Goal: Task Accomplishment & Management: Manage account settings

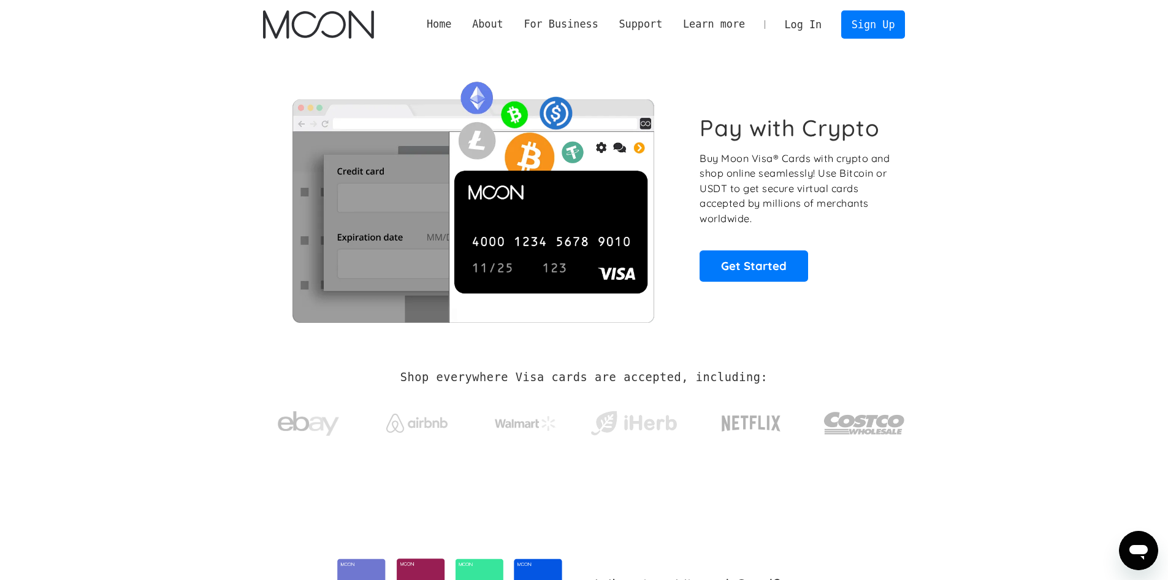
click at [811, 20] on link "Log In" at bounding box center [804, 24] width 58 height 27
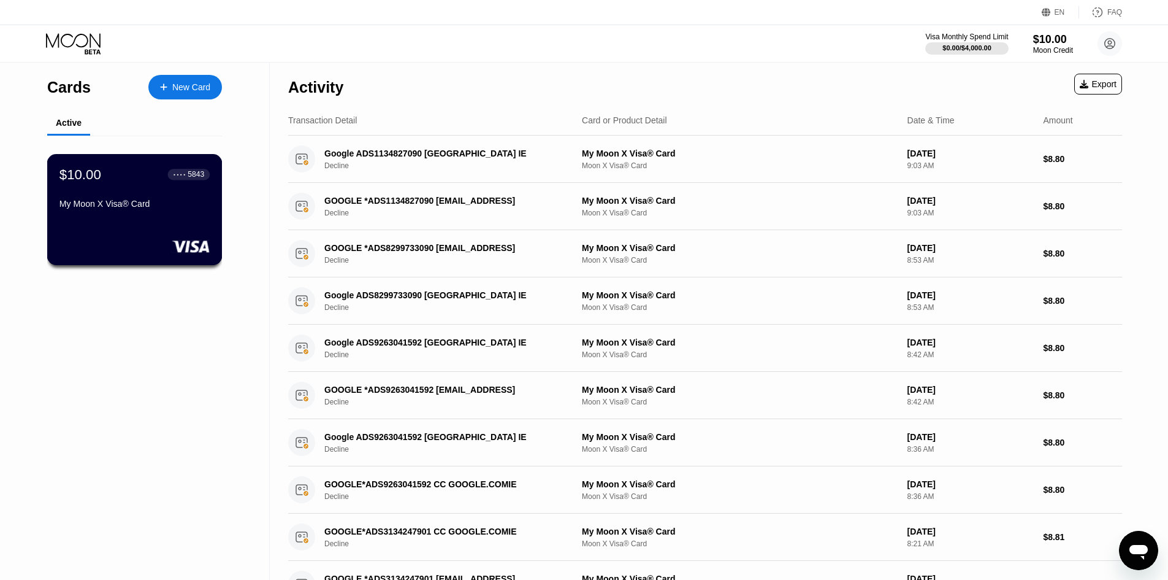
click at [145, 213] on div "My Moon X Visa® Card" at bounding box center [134, 206] width 150 height 15
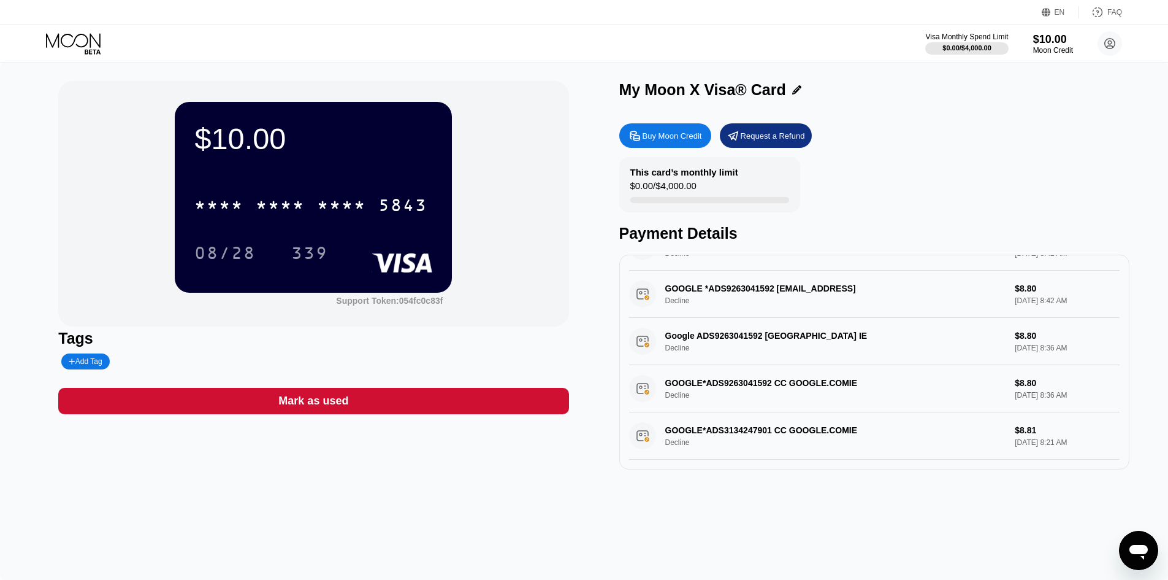
scroll to position [286, 0]
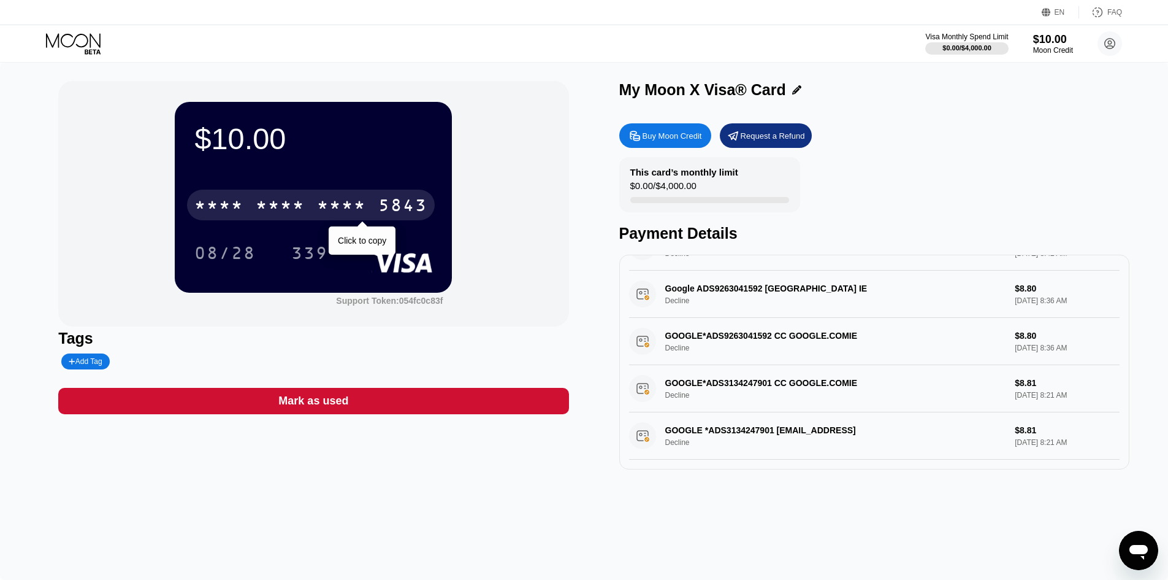
click at [353, 216] on div "* * * *" at bounding box center [341, 207] width 49 height 20
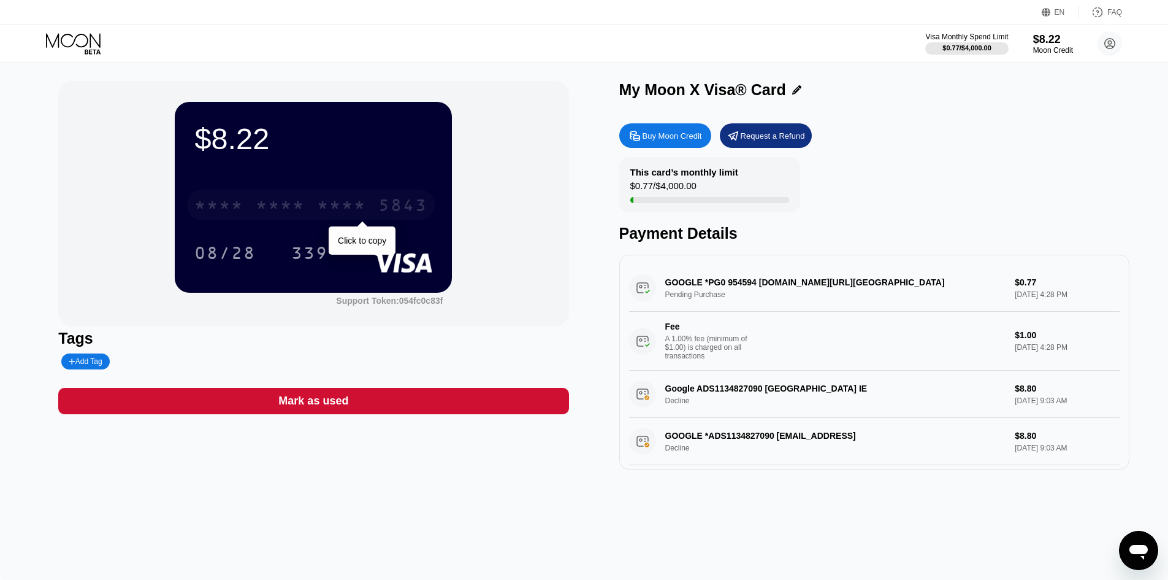
click at [324, 204] on div "* * * *" at bounding box center [341, 207] width 49 height 20
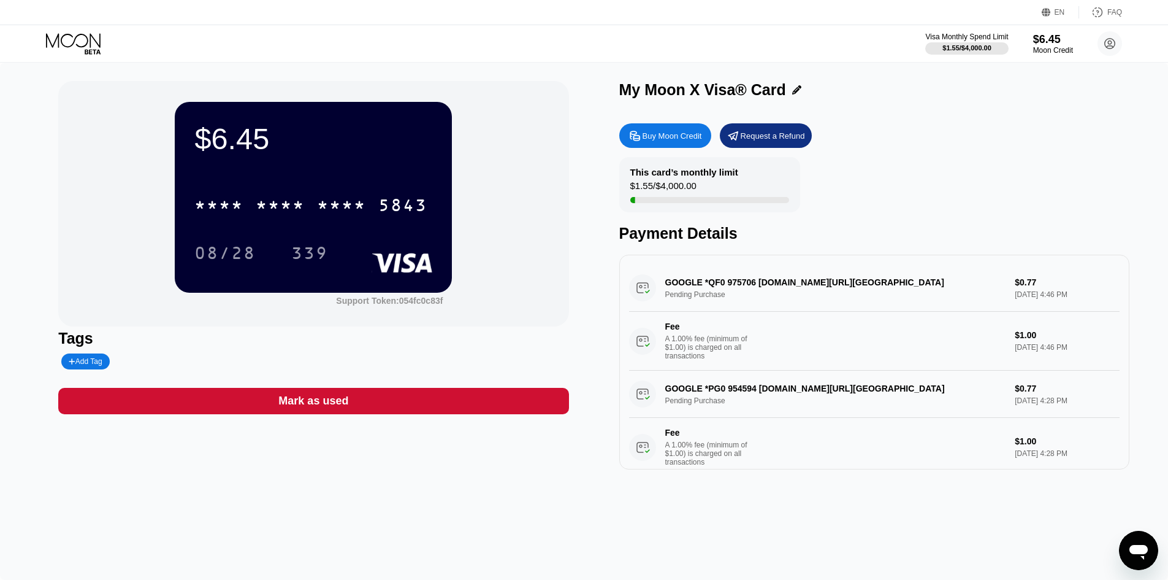
click at [728, 282] on div "GOOGLE *QF0 975706 [DOMAIN_NAME][URL] Pending Purchase $0.77 [DATE] 4:46 PM Fee…" at bounding box center [874, 317] width 491 height 106
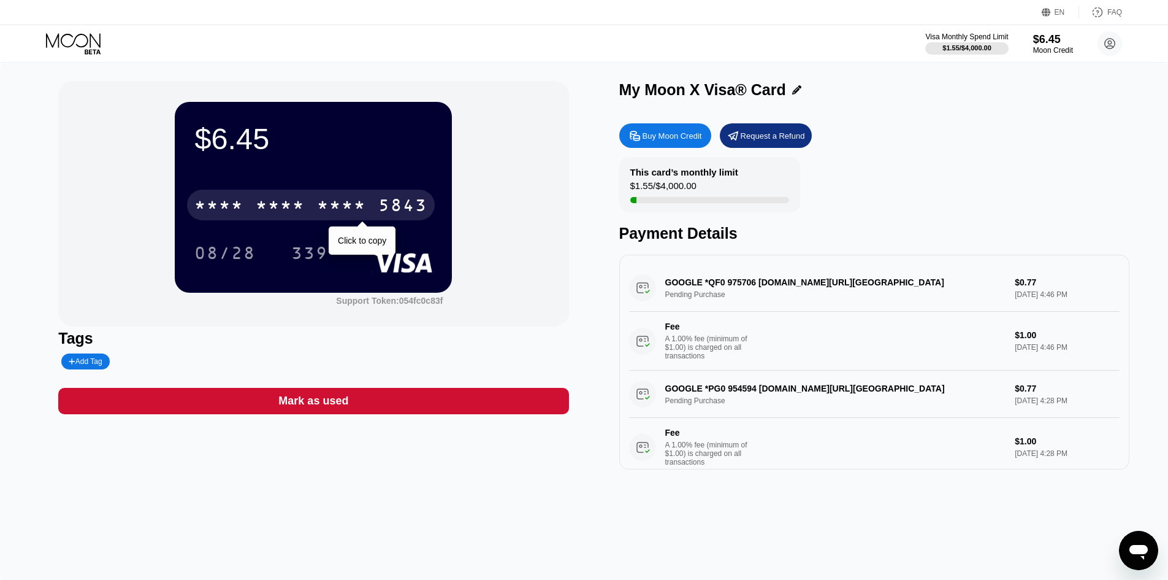
click at [385, 203] on div "5843" at bounding box center [402, 207] width 49 height 20
